Goal: Information Seeking & Learning: Learn about a topic

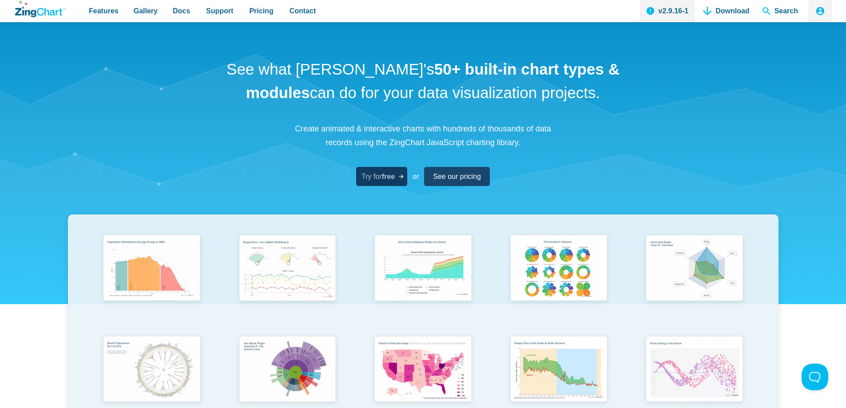
click at [376, 177] on span "Try for free" at bounding box center [377, 177] width 33 height 12
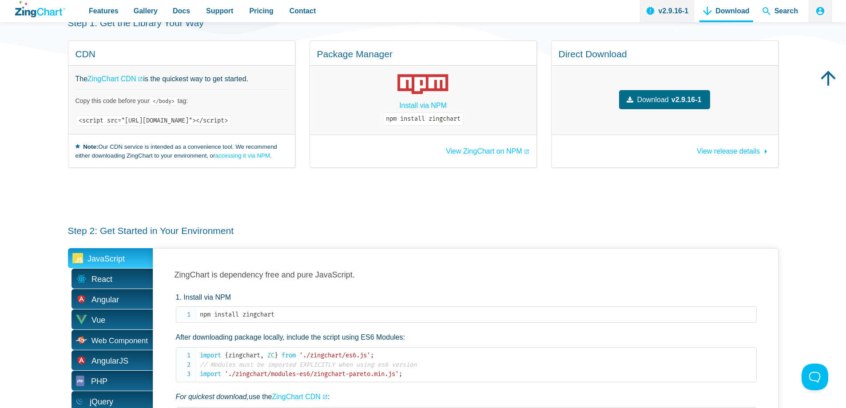
scroll to position [309, 0]
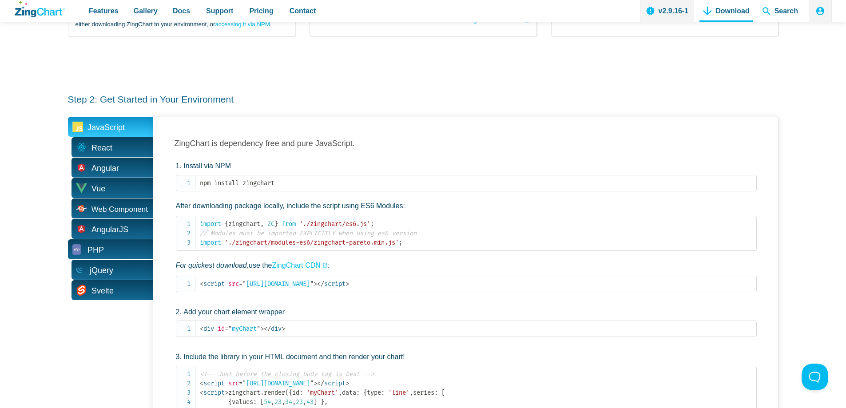
click at [114, 254] on span "PHP" at bounding box center [110, 249] width 85 height 20
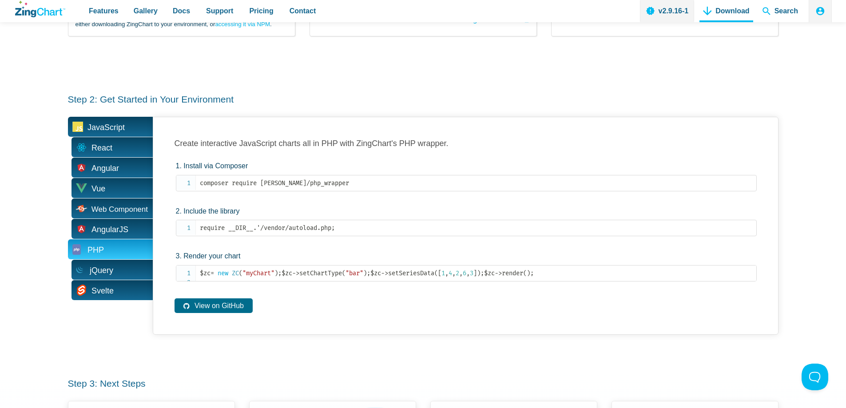
click at [112, 129] on span "JavaScript" at bounding box center [105, 128] width 37 height 14
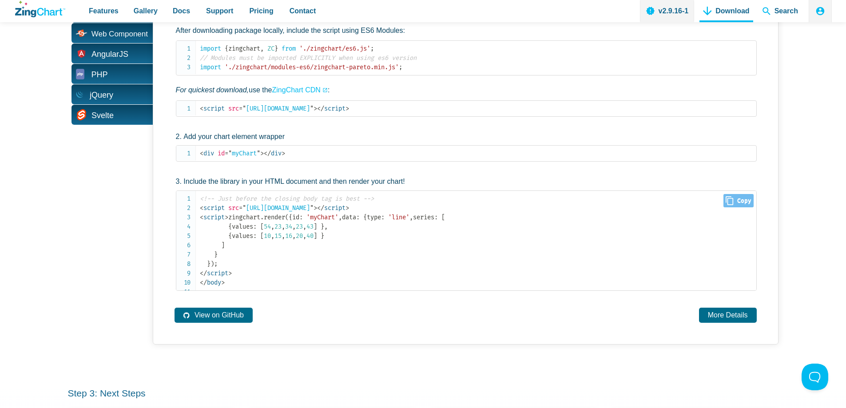
scroll to position [575, 0]
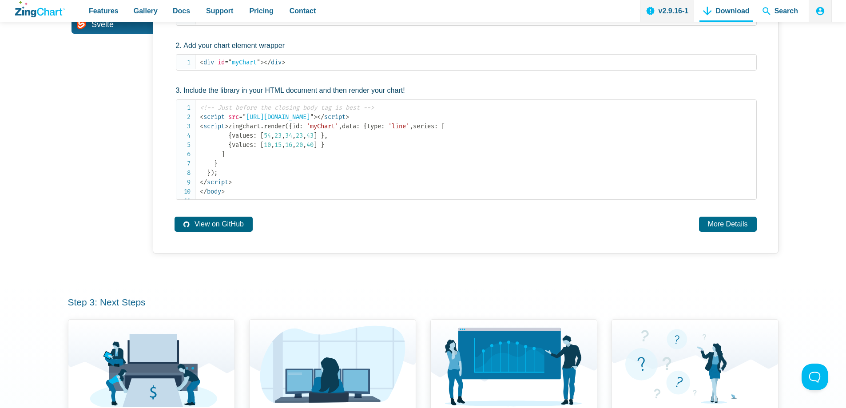
click at [226, 231] on link "View on GitHub" at bounding box center [214, 224] width 78 height 15
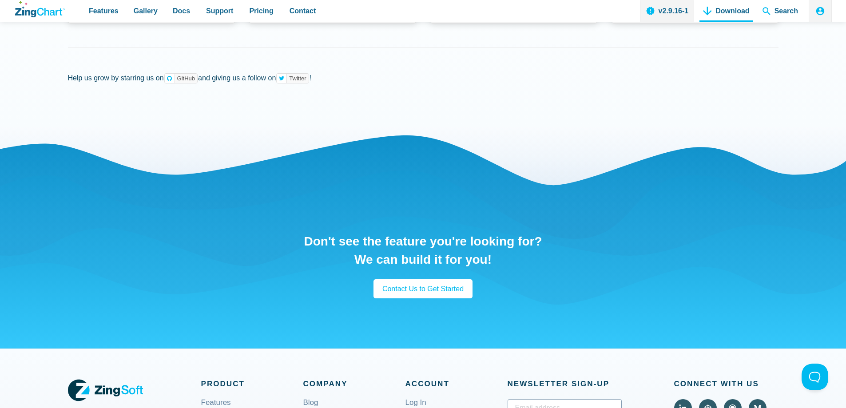
scroll to position [1153, 0]
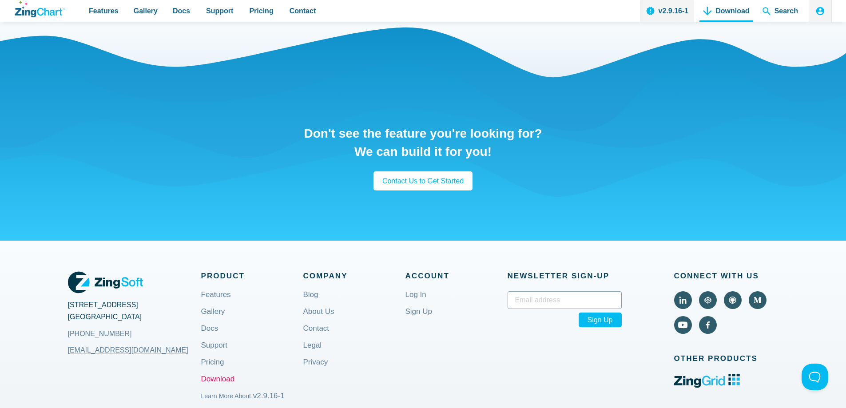
drag, startPoint x: 844, startPoint y: 325, endPoint x: 839, endPoint y: 163, distance: 162.6
click at [839, 163] on div "Don't see the feature you're looking for? We can build it for you! Contact Us t…" at bounding box center [423, 158] width 846 height 279
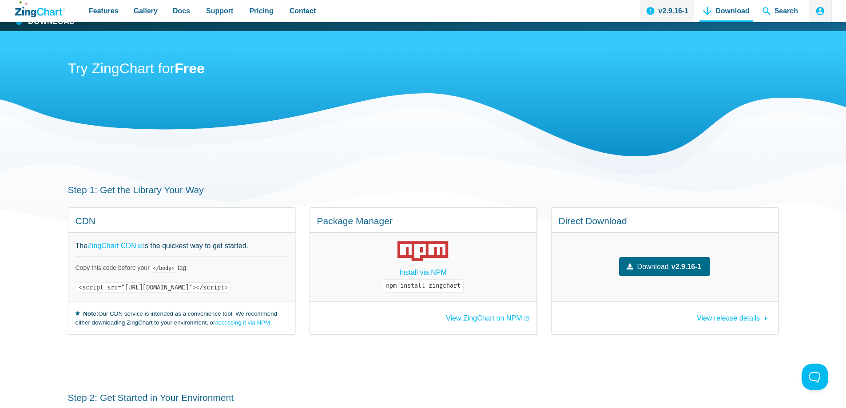
scroll to position [0, 0]
